Goal: Check status: Check status

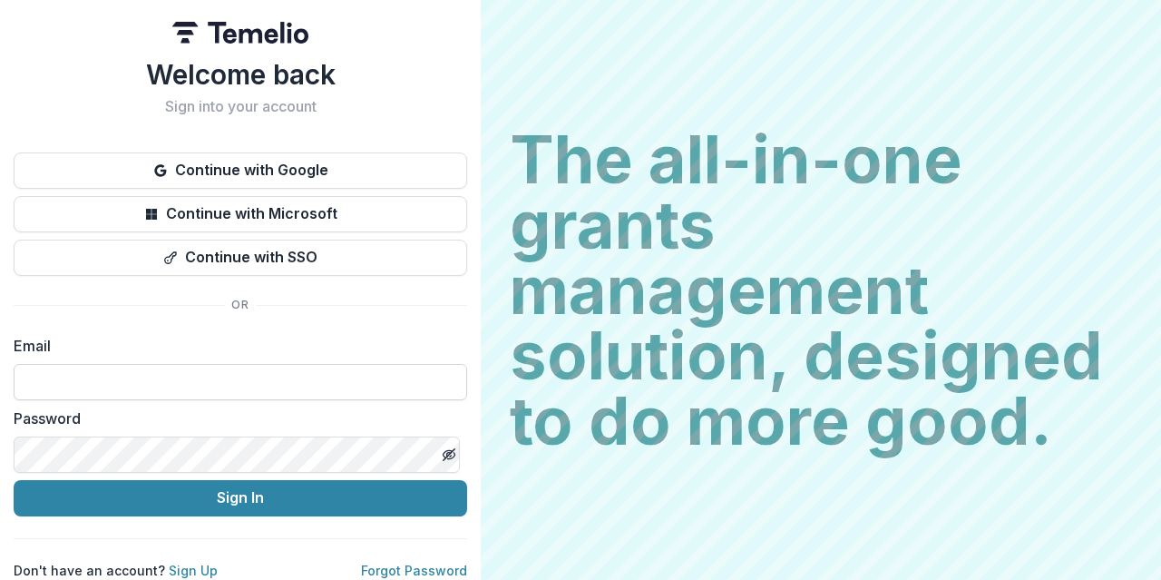
click at [253, 386] on input at bounding box center [241, 382] width 454 height 36
type input "**********"
click at [445, 450] on icon "Toggle password visibility" at bounding box center [449, 454] width 15 height 15
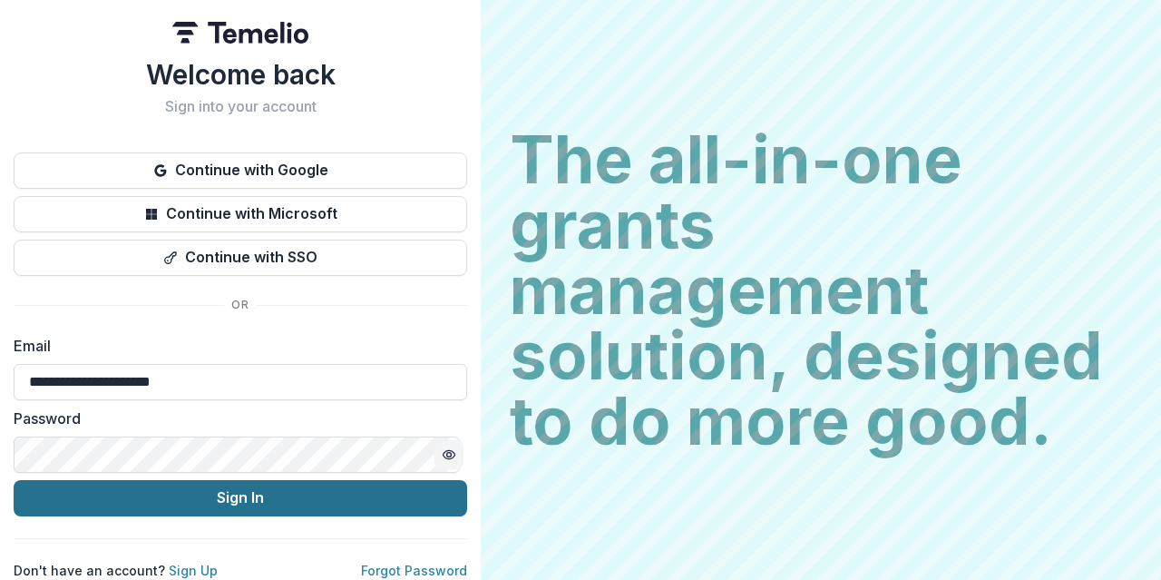
click at [348, 496] on button "Sign In" at bounding box center [241, 498] width 454 height 36
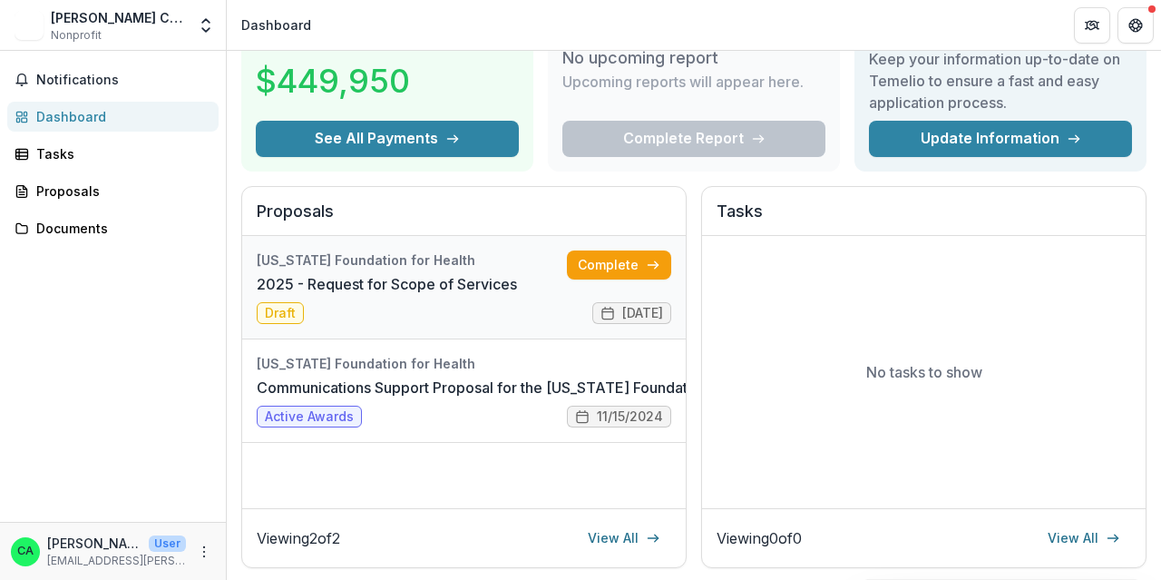
scroll to position [107, 0]
click at [517, 294] on link "2025 - Request for Scope of Services" at bounding box center [387, 283] width 260 height 22
